Goal: Task Accomplishment & Management: Use online tool/utility

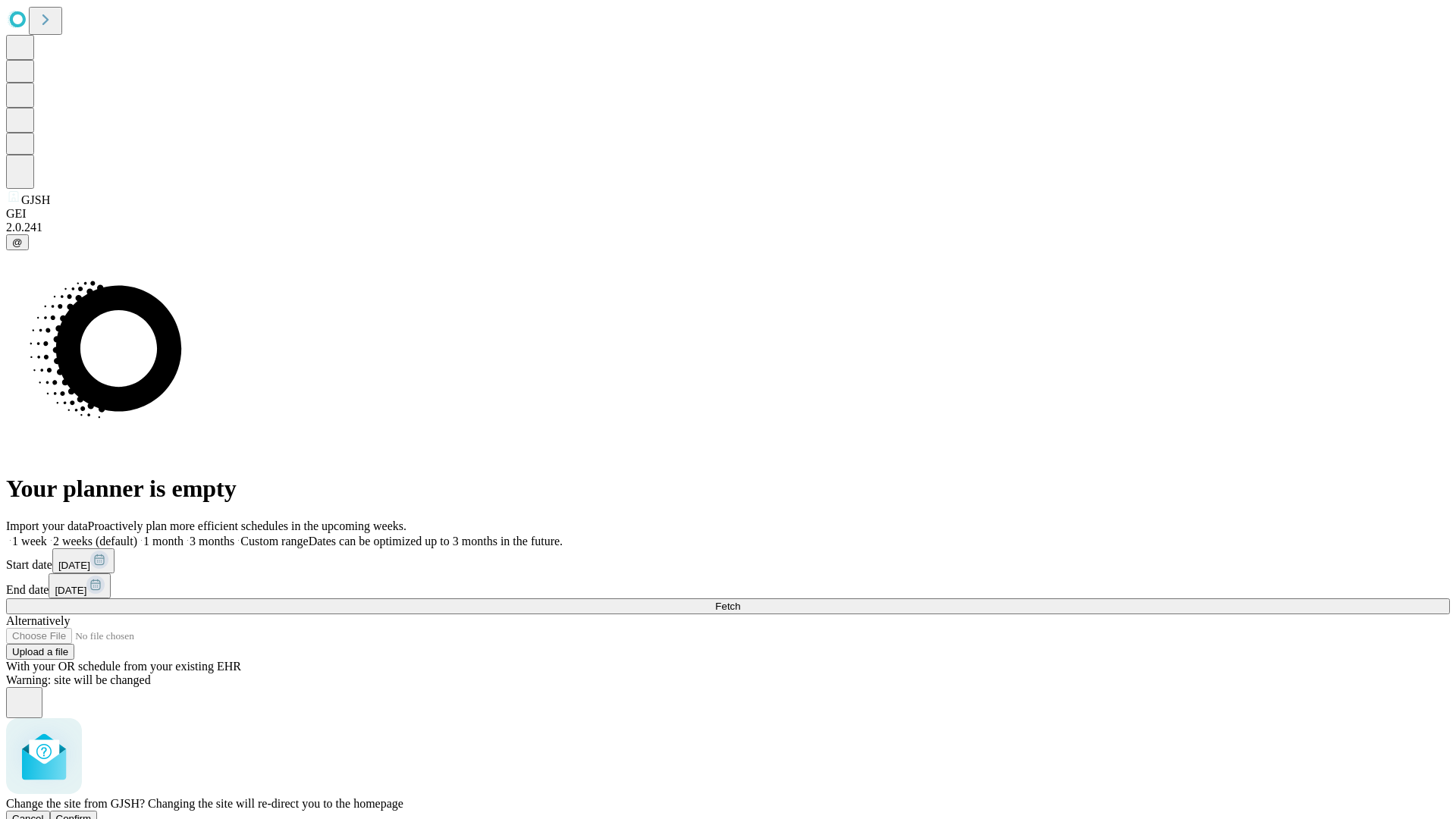
click at [91, 813] on span "Confirm" at bounding box center [74, 818] width 36 height 11
click at [47, 535] on label "1 week" at bounding box center [27, 541] width 41 height 13
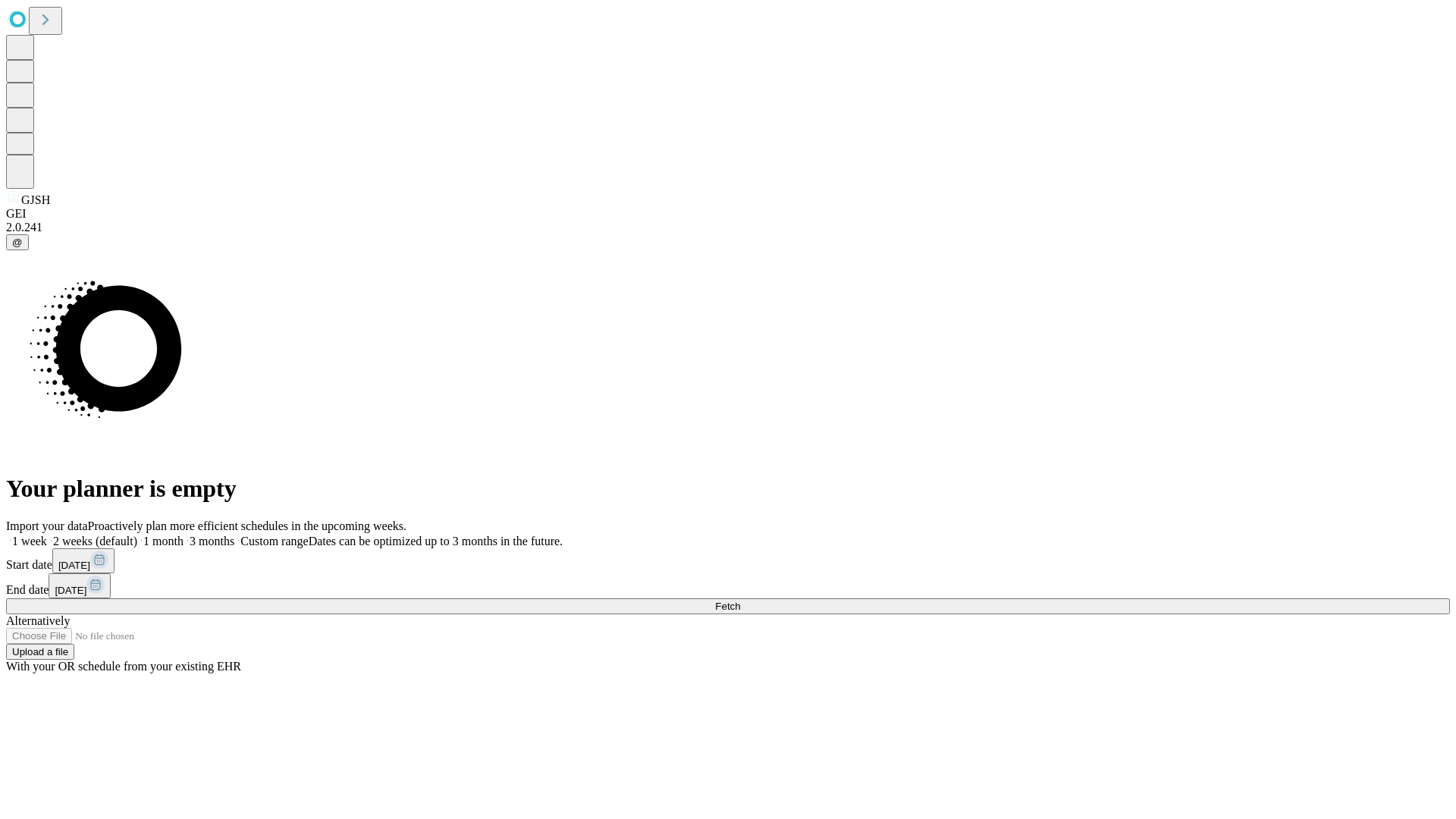
click at [740, 601] on span "Fetch" at bounding box center [727, 606] width 25 height 11
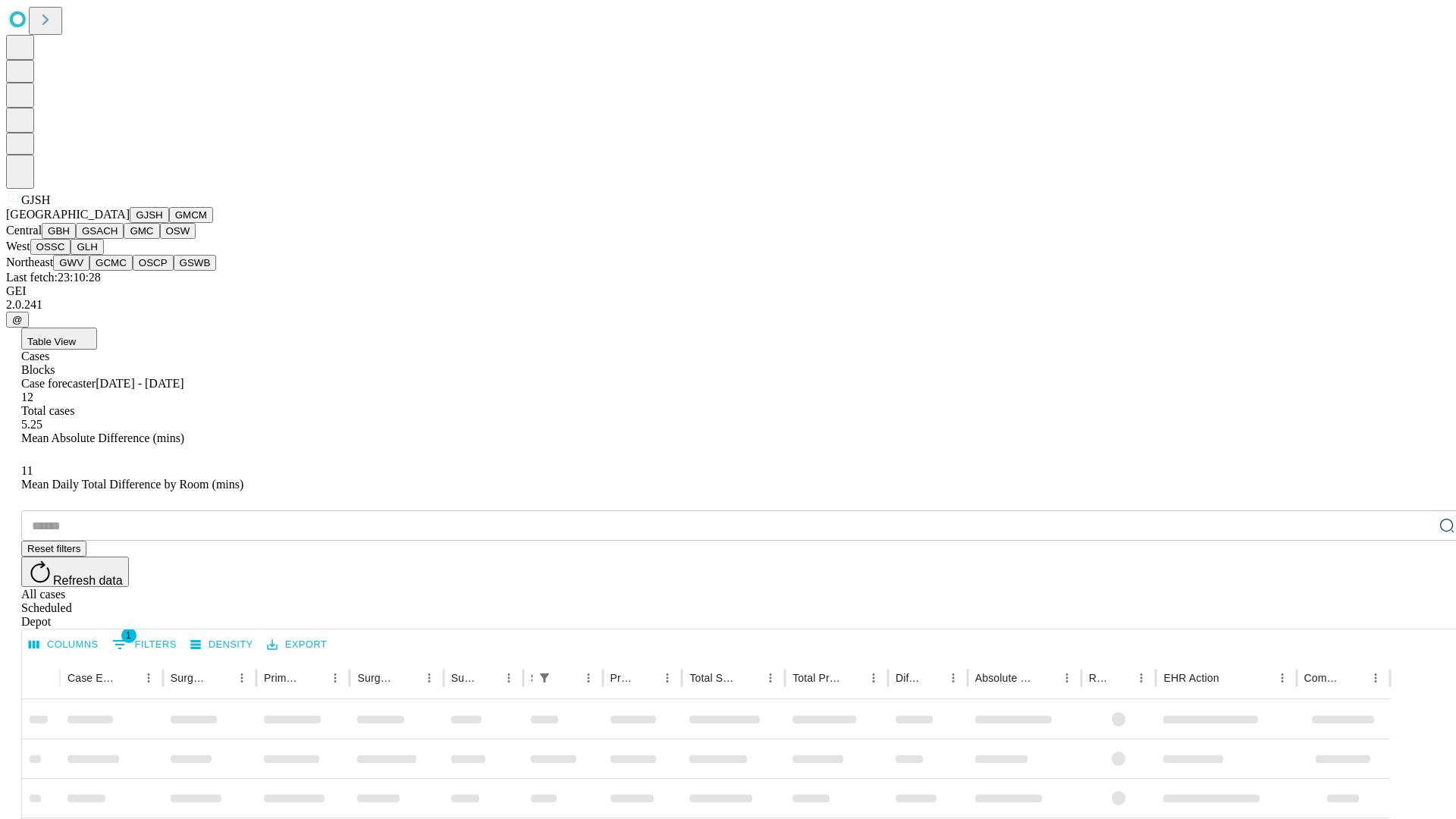
click at [169, 223] on button "GMCM" at bounding box center [191, 215] width 44 height 16
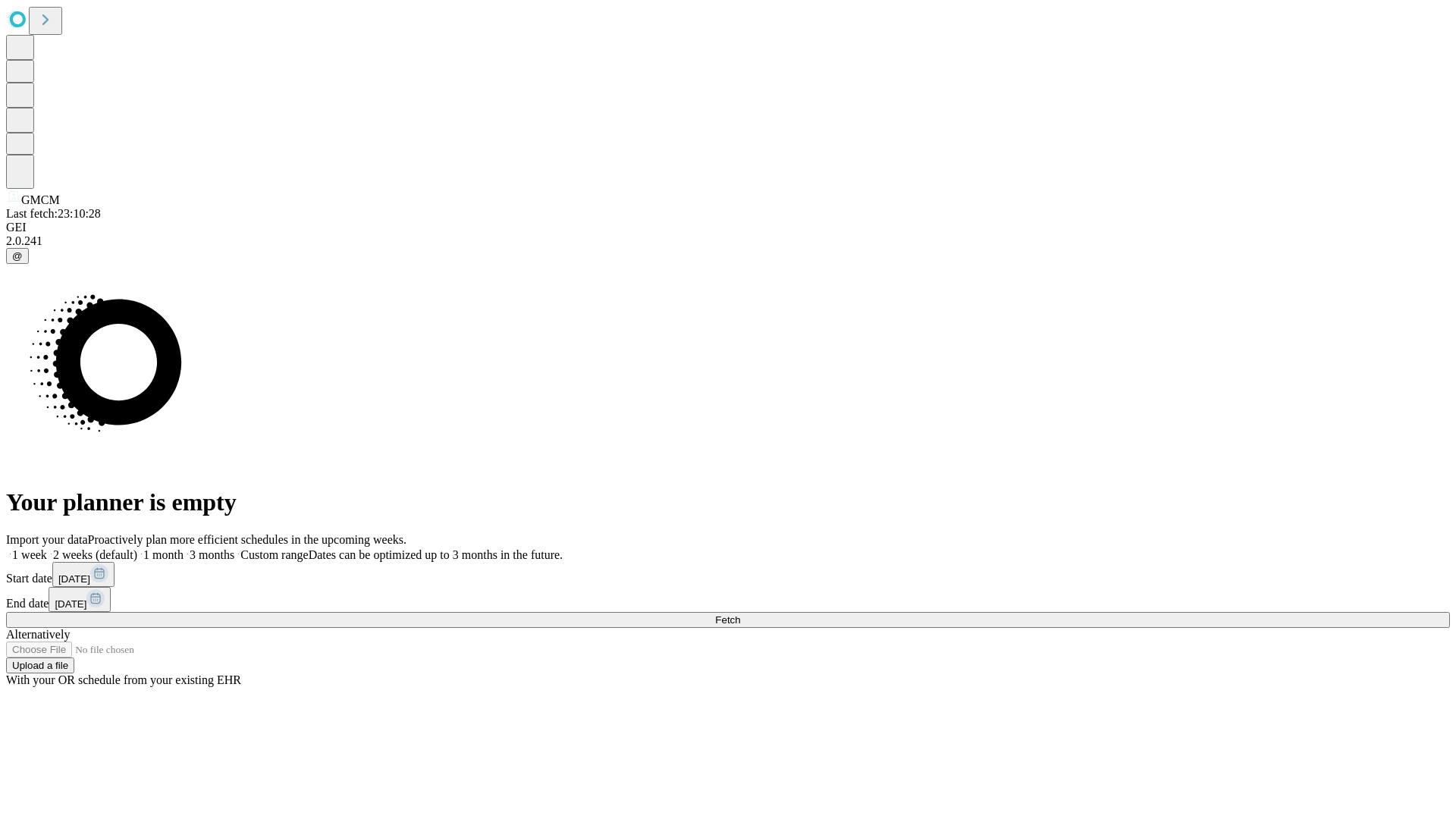
click at [47, 549] on label "1 week" at bounding box center [27, 555] width 41 height 13
click at [740, 614] on span "Fetch" at bounding box center [727, 619] width 25 height 11
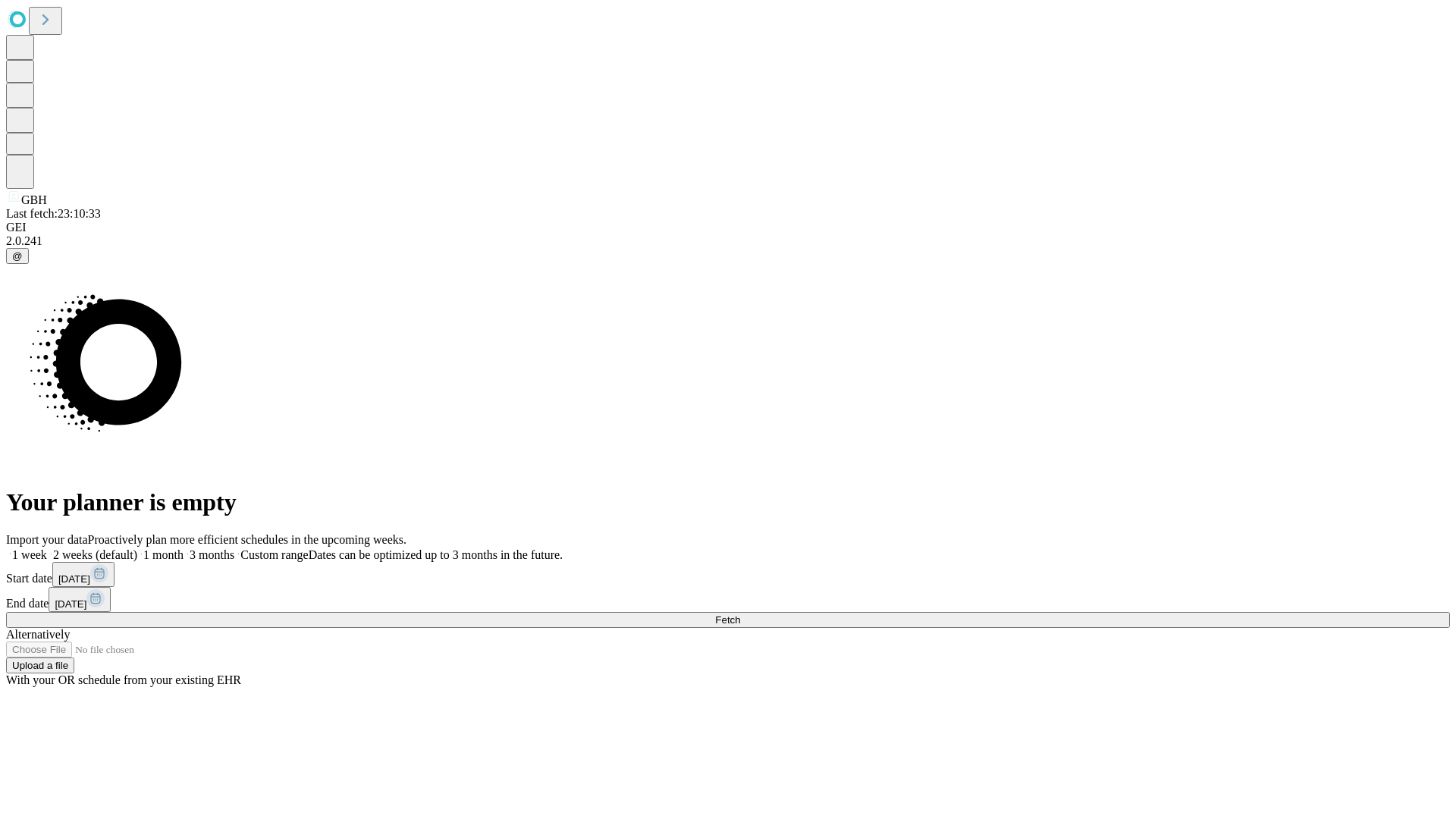
click at [47, 549] on label "1 week" at bounding box center [27, 555] width 41 height 13
click at [740, 614] on span "Fetch" at bounding box center [727, 619] width 25 height 11
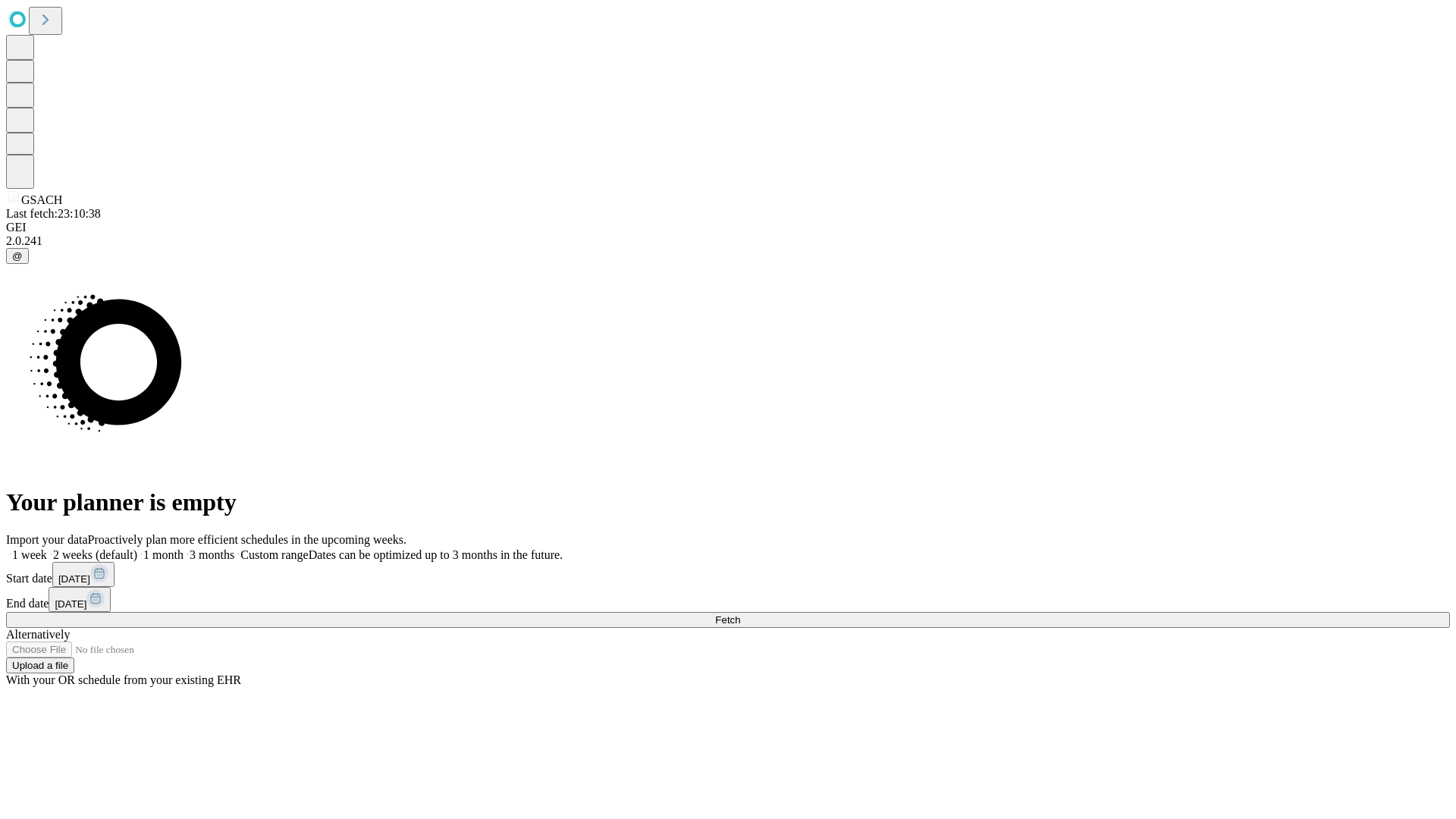
click at [47, 549] on label "1 week" at bounding box center [27, 555] width 41 height 13
click at [740, 614] on span "Fetch" at bounding box center [727, 619] width 25 height 11
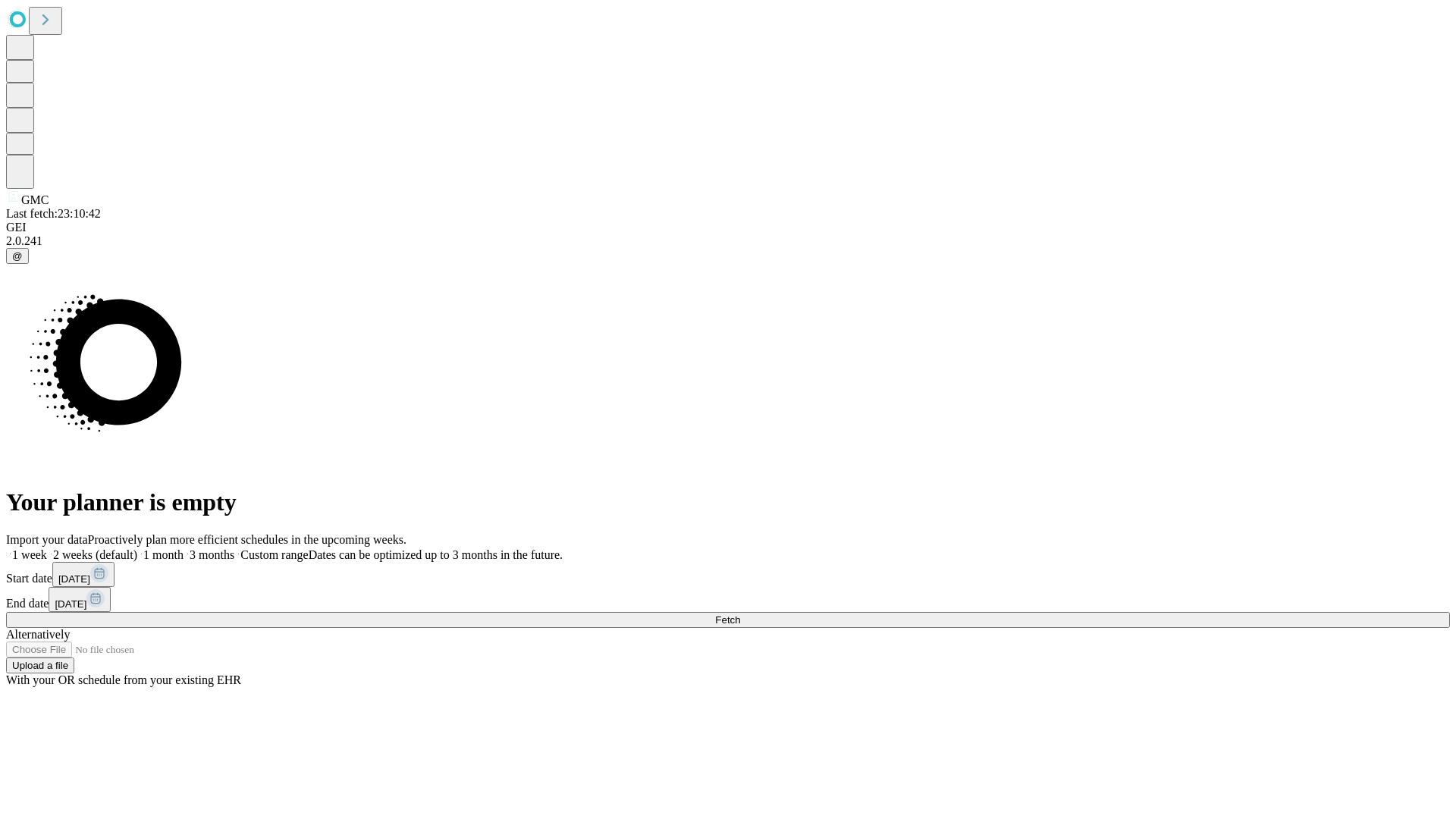
click at [47, 549] on label "1 week" at bounding box center [27, 555] width 41 height 13
click at [740, 614] on span "Fetch" at bounding box center [727, 619] width 25 height 11
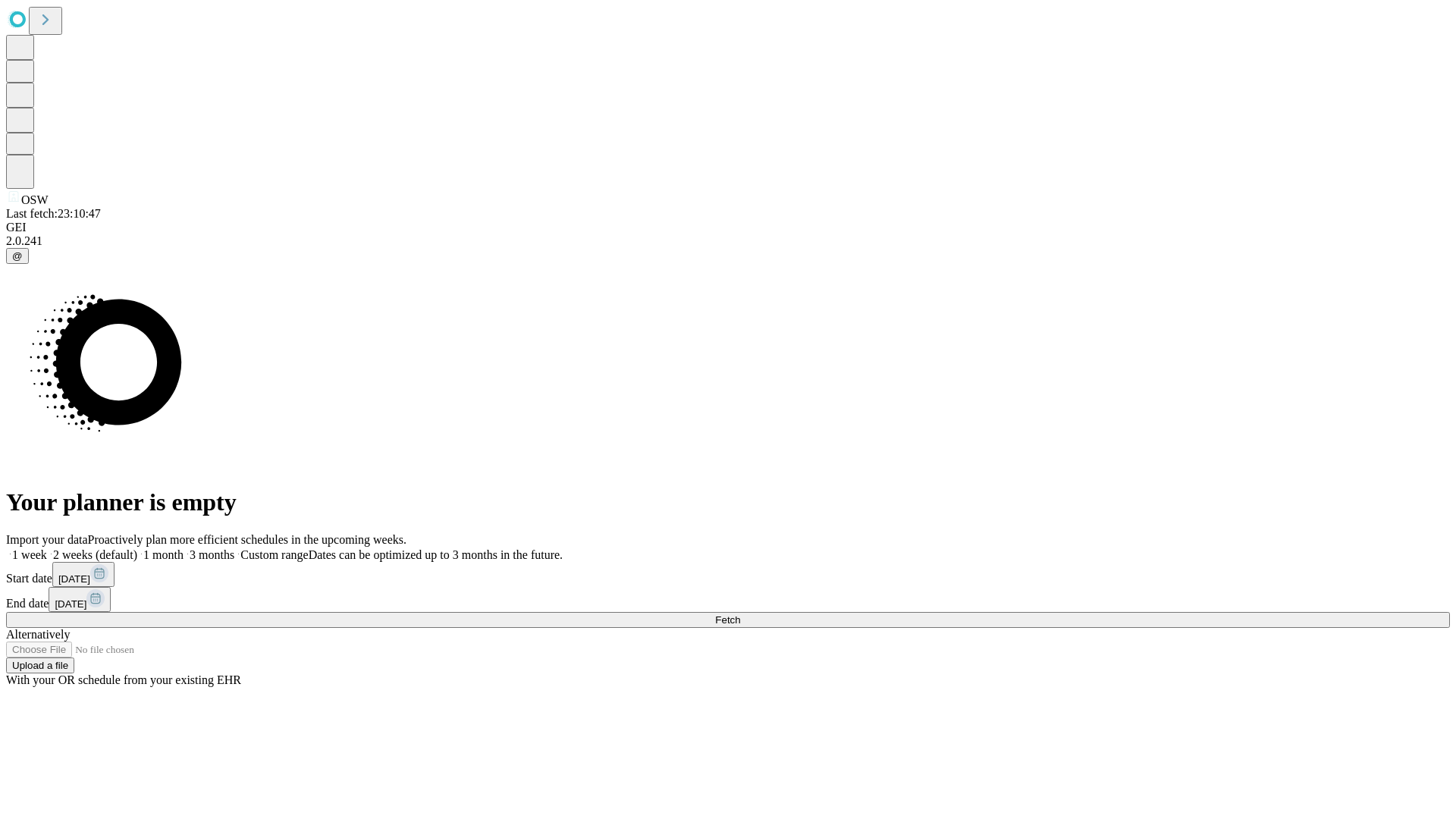
click at [47, 549] on label "1 week" at bounding box center [27, 555] width 41 height 13
click at [740, 614] on span "Fetch" at bounding box center [727, 619] width 25 height 11
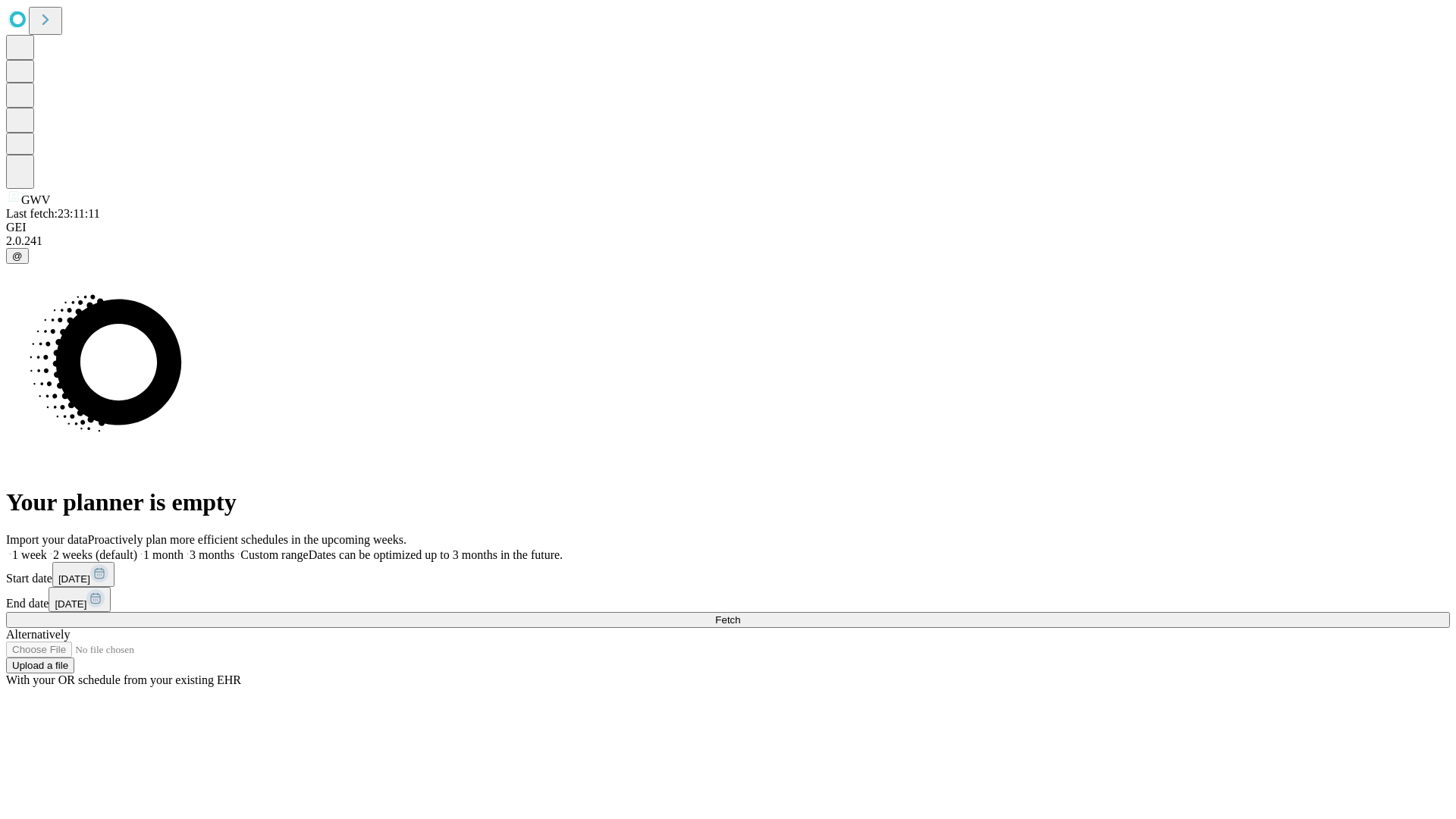
click at [47, 549] on label "1 week" at bounding box center [27, 555] width 41 height 13
click at [740, 614] on span "Fetch" at bounding box center [727, 619] width 25 height 11
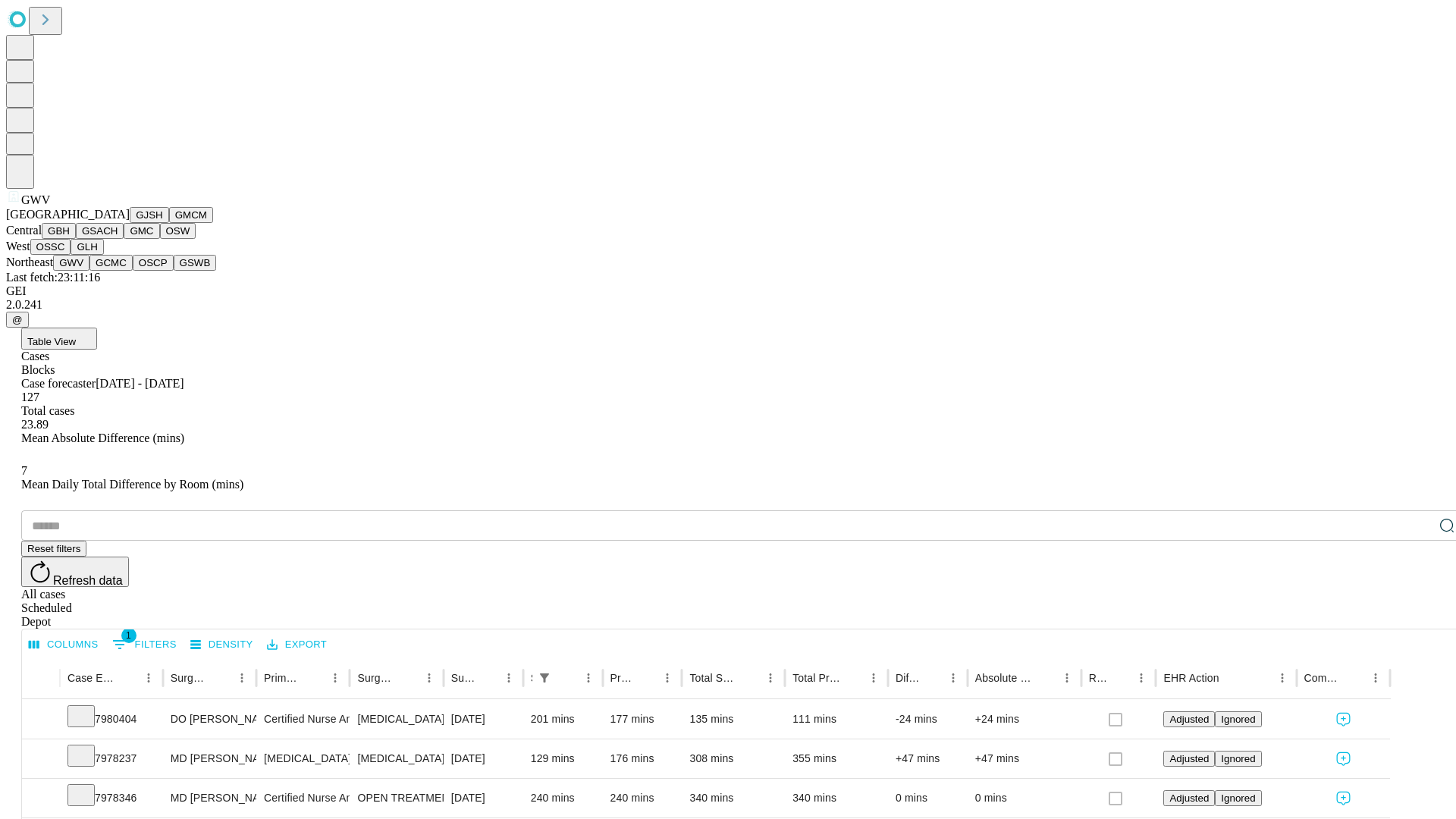
click at [117, 270] on button "GCMC" at bounding box center [110, 263] width 43 height 16
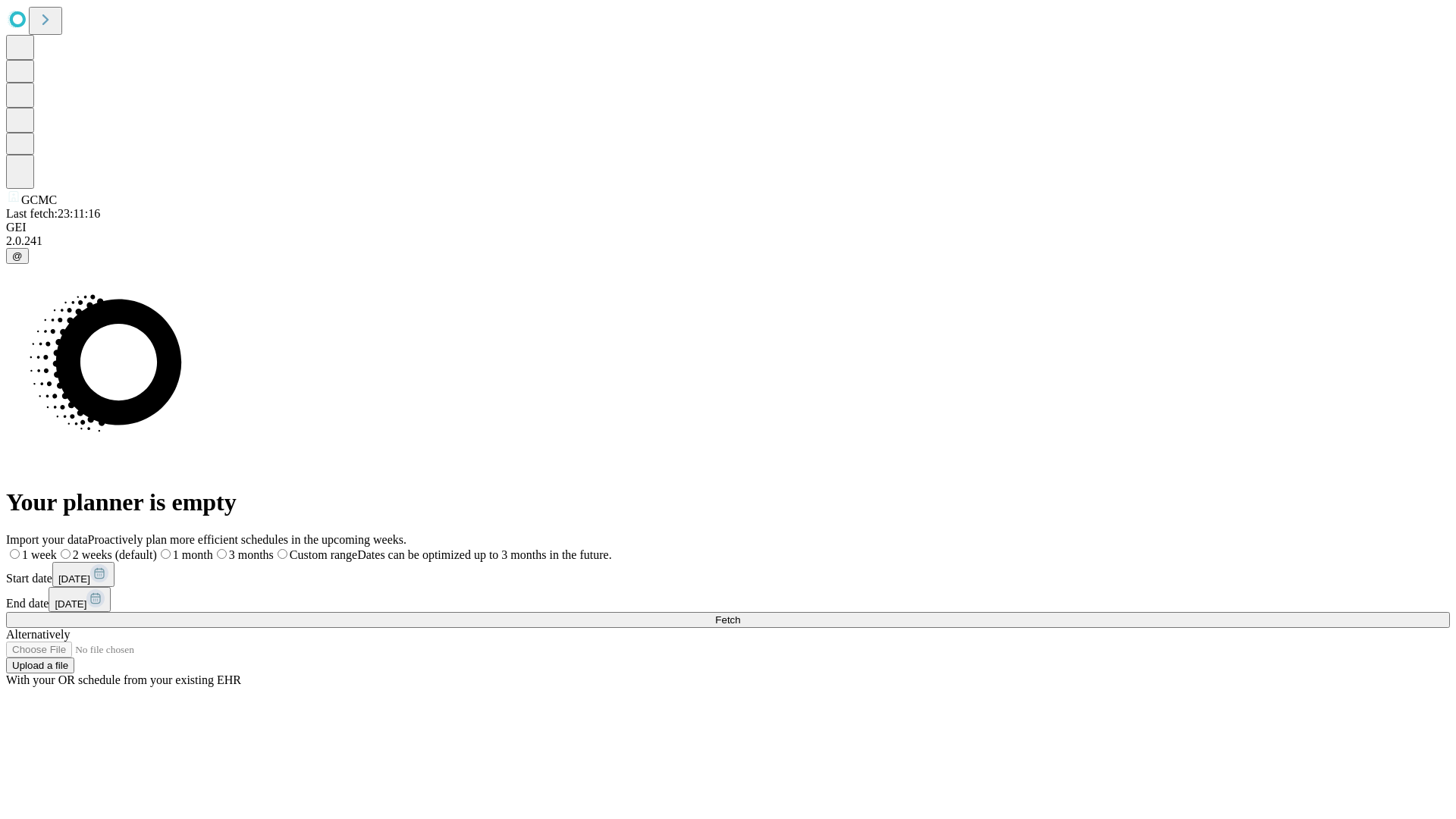
click at [57, 549] on label "1 week" at bounding box center [31, 555] width 51 height 13
click at [740, 614] on span "Fetch" at bounding box center [727, 619] width 25 height 11
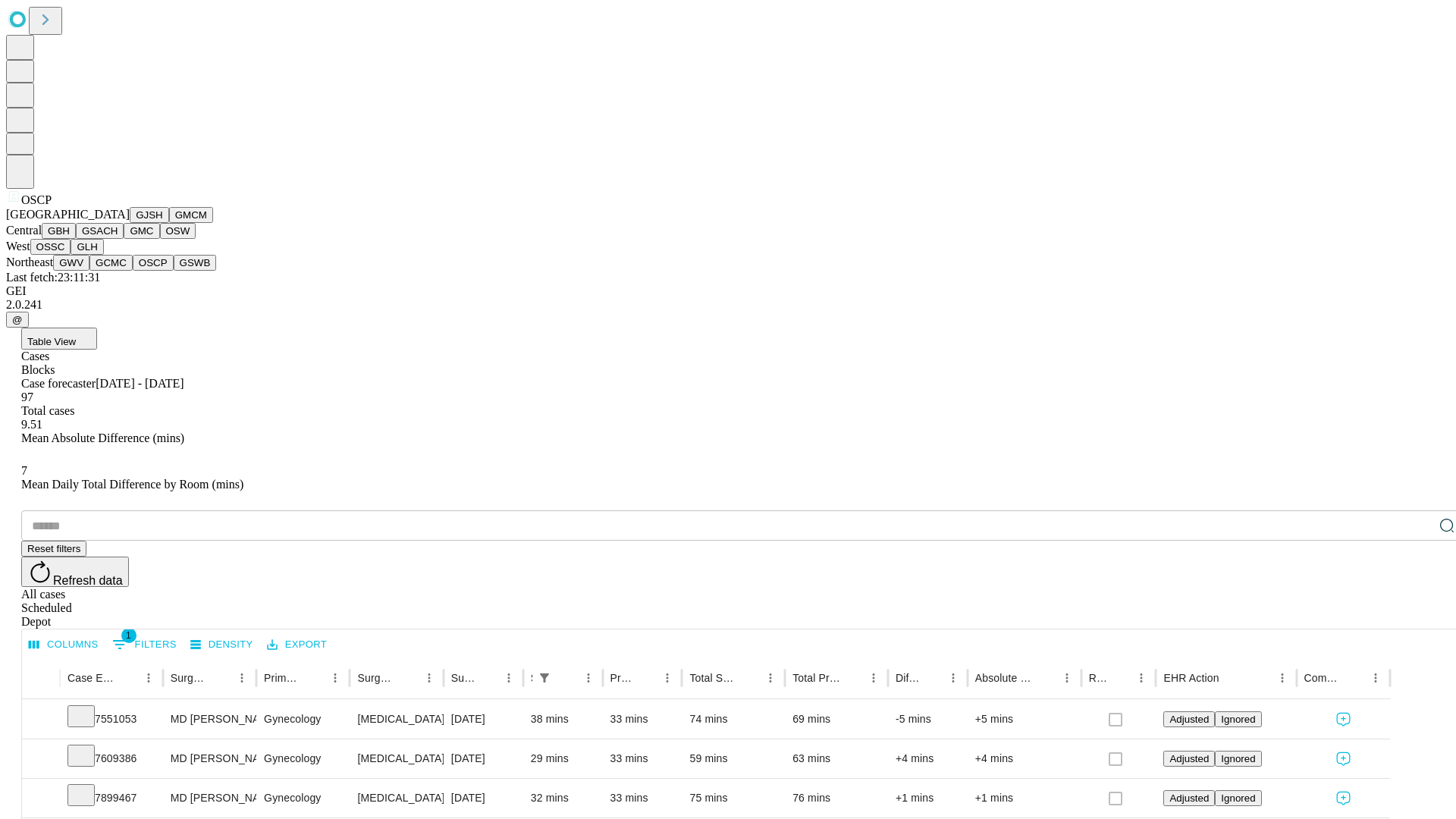
click at [174, 270] on button "GSWB" at bounding box center [195, 263] width 43 height 16
